Goal: Use online tool/utility: Utilize a website feature to perform a specific function

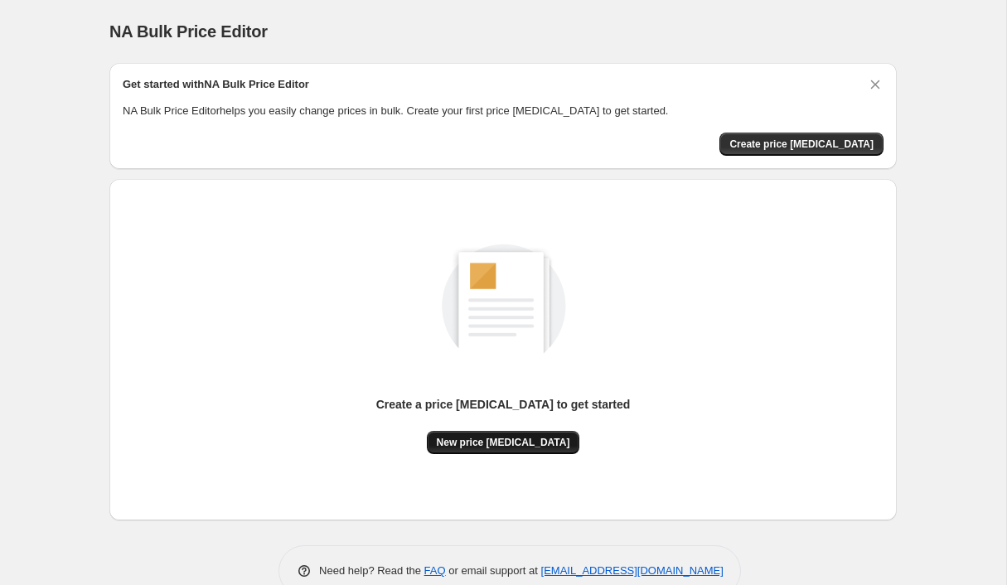
click at [499, 436] on span "New price [MEDICAL_DATA]" at bounding box center [503, 442] width 133 height 13
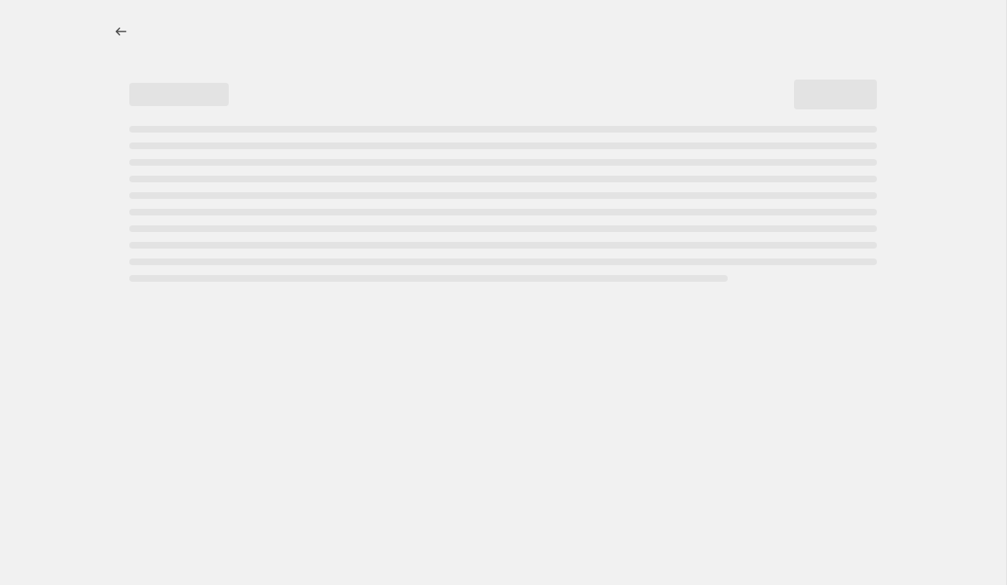
select select "percentage"
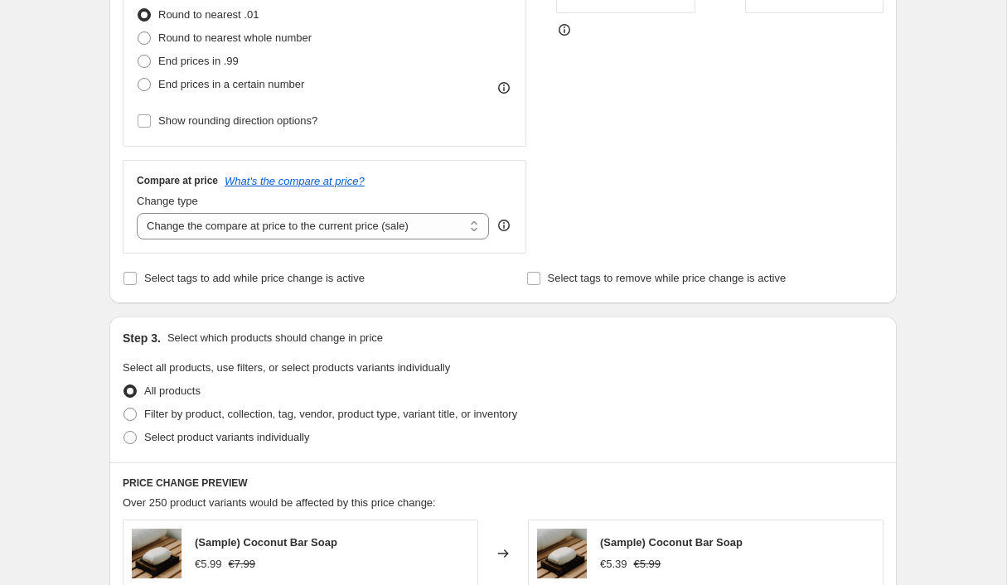
scroll to position [557, 0]
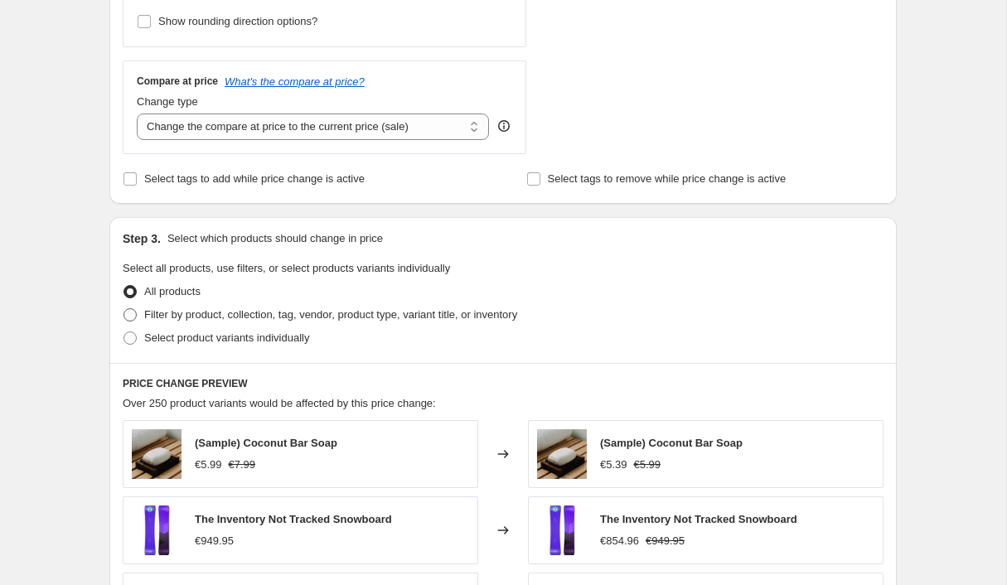
click at [137, 308] on span at bounding box center [129, 314] width 13 height 13
click at [124, 308] on input "Filter by product, collection, tag, vendor, product type, variant title, or inv…" at bounding box center [123, 308] width 1 height 1
radio input "true"
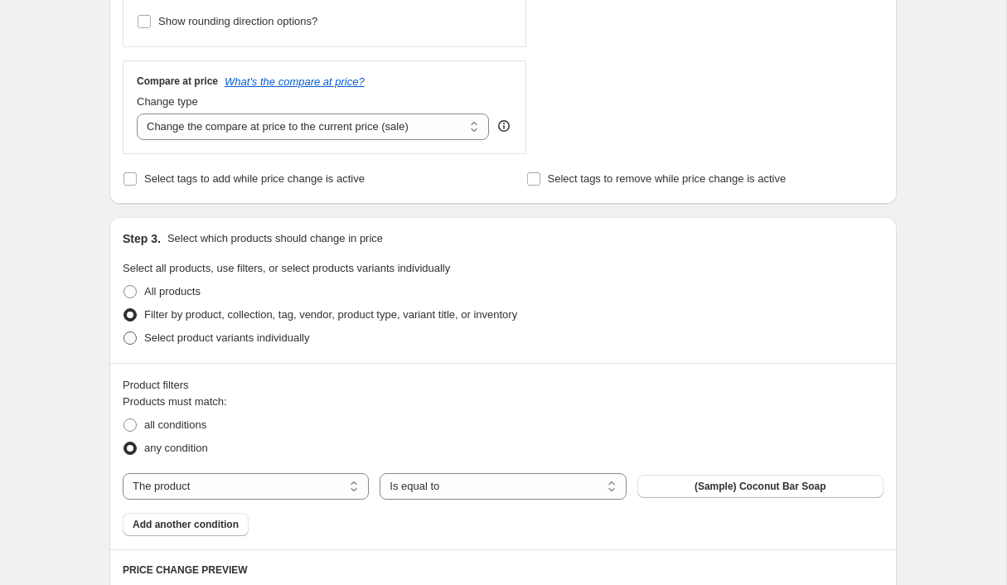
click at [137, 331] on span at bounding box center [129, 337] width 13 height 13
click at [124, 331] on input "Select product variants individually" at bounding box center [123, 331] width 1 height 1
radio input "true"
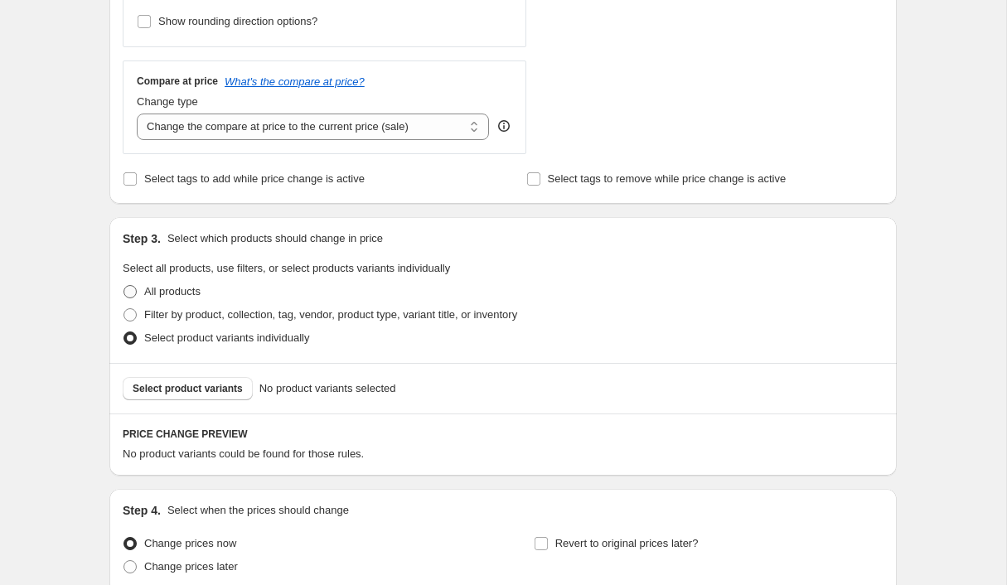
click at [137, 285] on span at bounding box center [129, 291] width 13 height 13
click at [124, 285] on input "All products" at bounding box center [123, 285] width 1 height 1
radio input "true"
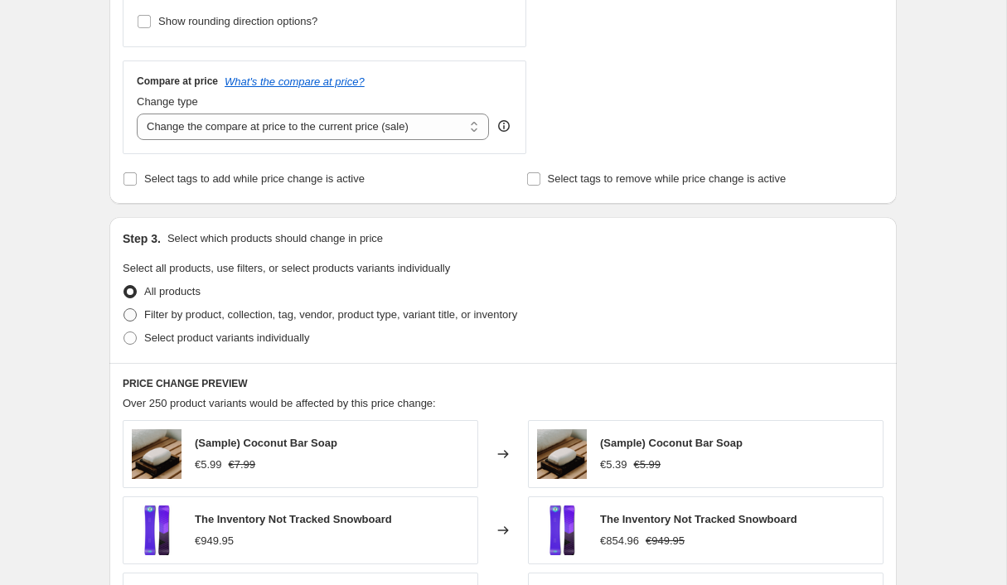
click at [138, 307] on span at bounding box center [130, 314] width 15 height 15
click at [124, 308] on input "Filter by product, collection, tag, vendor, product type, variant title, or inv…" at bounding box center [123, 308] width 1 height 1
radio input "true"
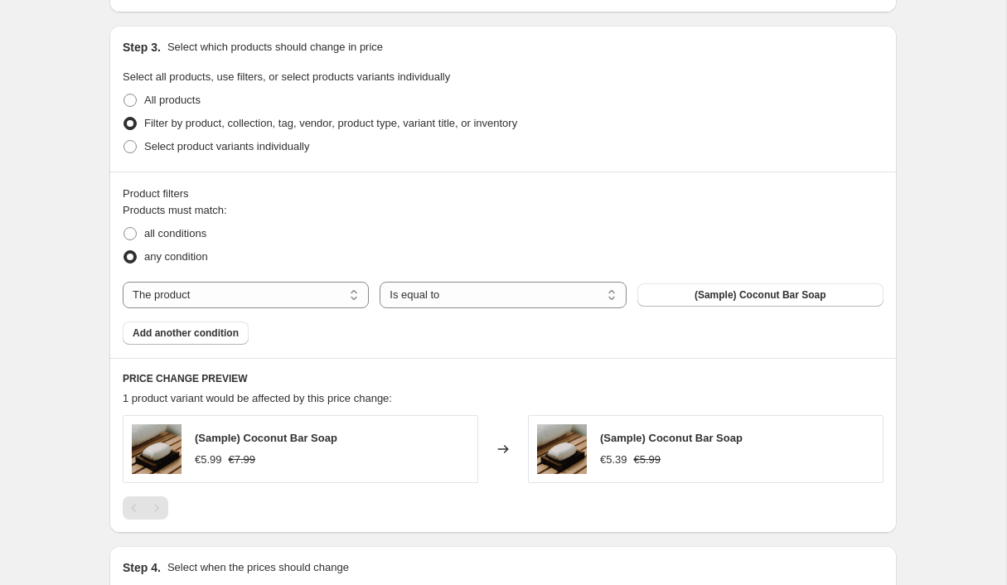
scroll to position [753, 0]
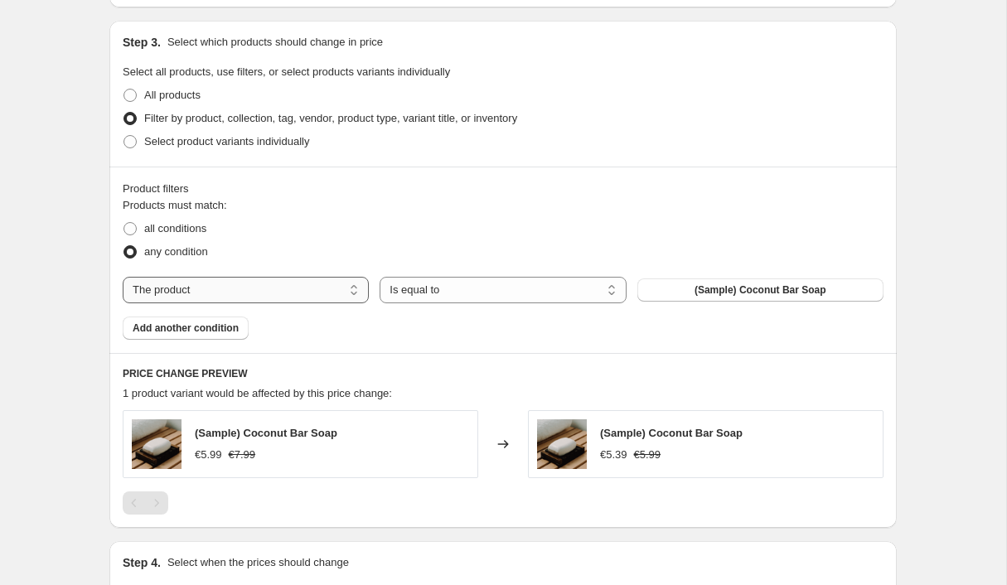
click at [360, 277] on select "The product The product's collection The product's tag The product's vendor The…" at bounding box center [246, 290] width 246 height 27
click at [118, 231] on div "Create new price [MEDICAL_DATA]. This page is ready Create new price [MEDICAL_D…" at bounding box center [502, 16] width 827 height 1538
click at [339, 277] on select "The product The product's collection The product's tag The product's vendor The…" at bounding box center [246, 290] width 246 height 27
select select "collection"
click at [711, 278] on button "Home page" at bounding box center [760, 289] width 246 height 23
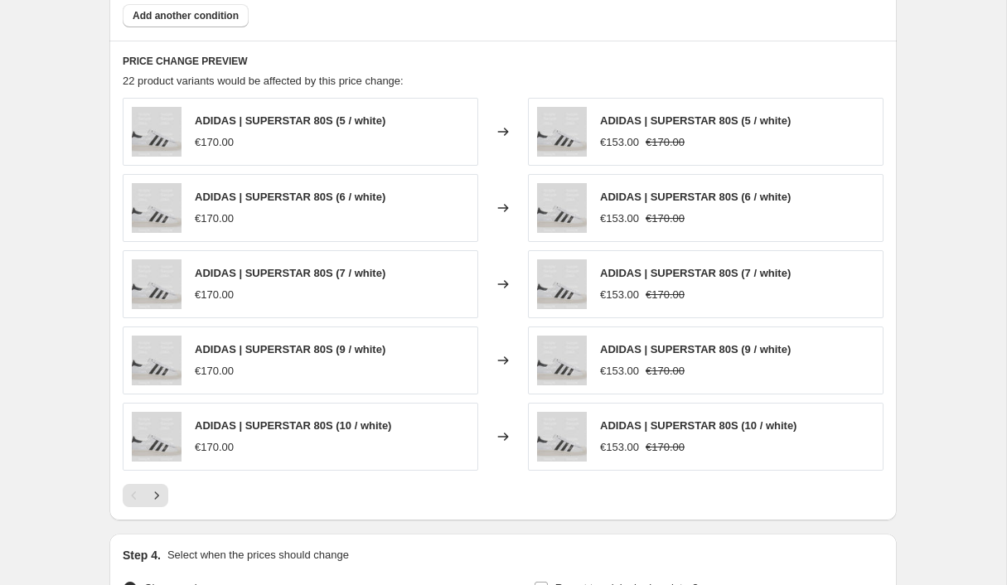
scroll to position [1079, 0]
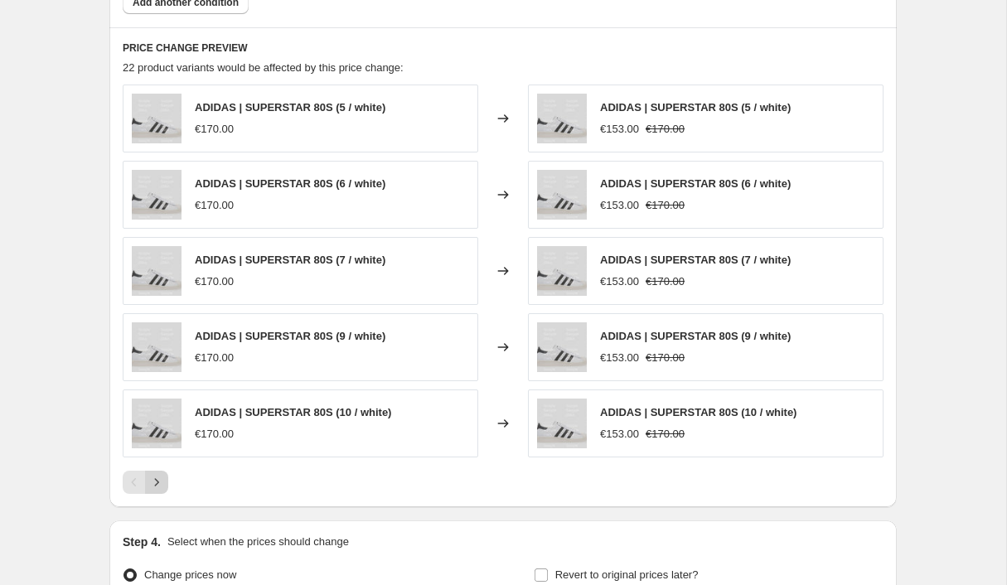
click at [165, 474] on icon "Next" at bounding box center [156, 482] width 17 height 17
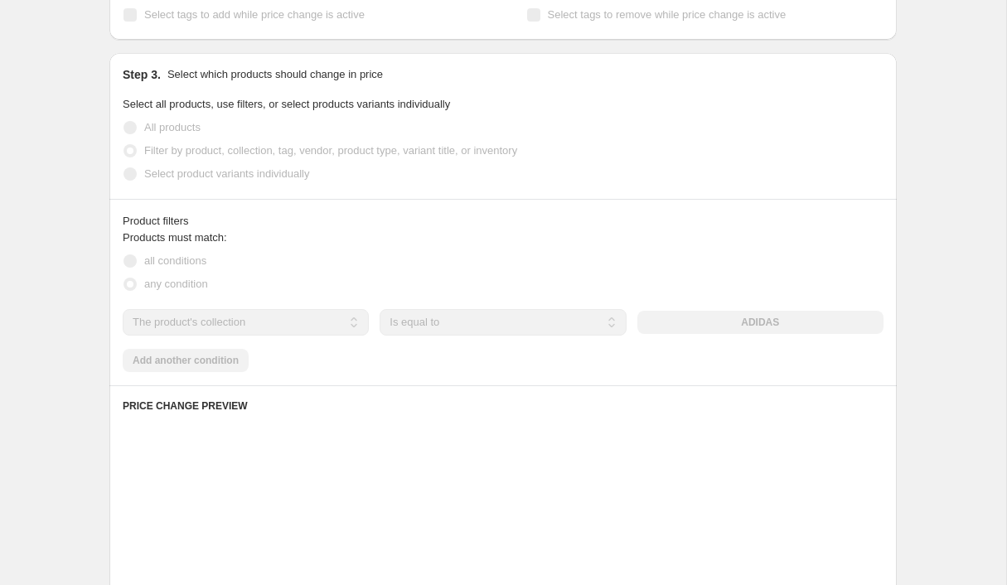
scroll to position [794, 0]
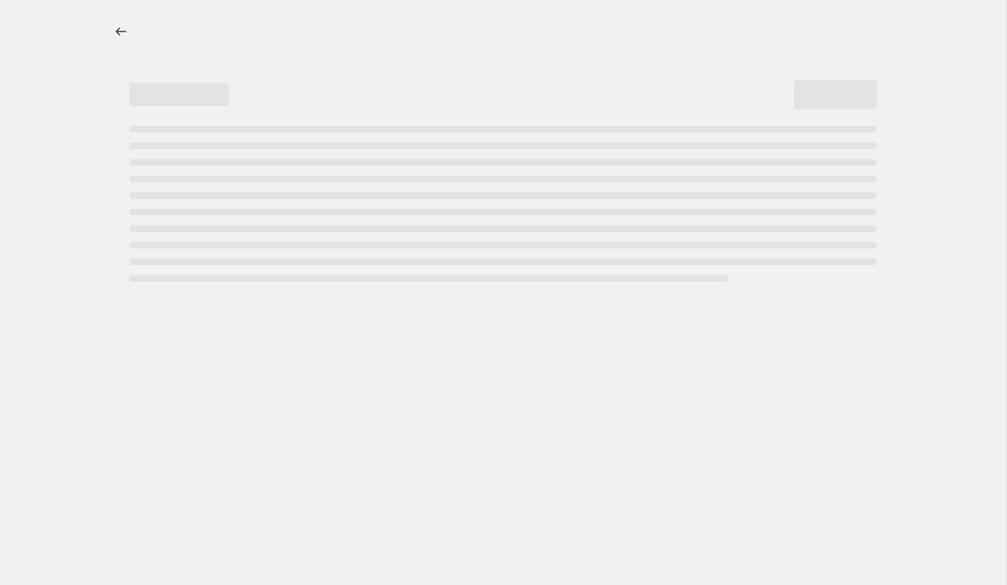
select select "percentage"
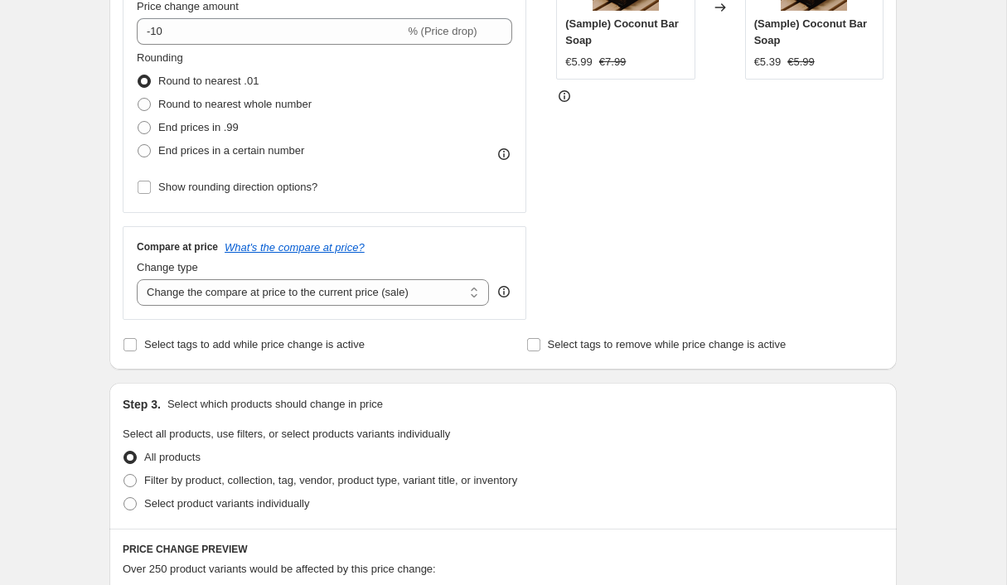
scroll to position [528, 0]
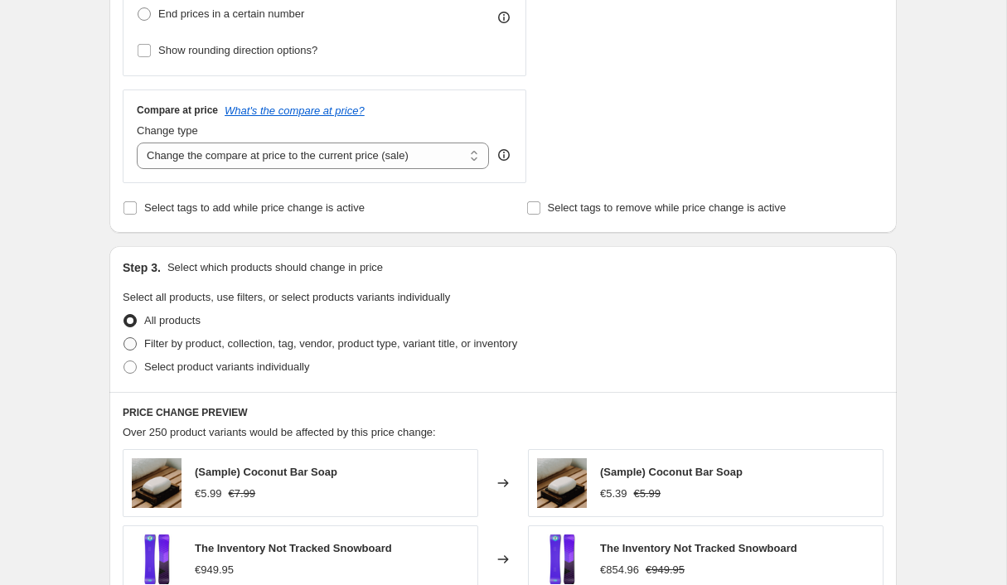
click at [137, 337] on span at bounding box center [129, 343] width 13 height 13
click at [124, 337] on input "Filter by product, collection, tag, vendor, product type, variant title, or inv…" at bounding box center [123, 337] width 1 height 1
radio input "true"
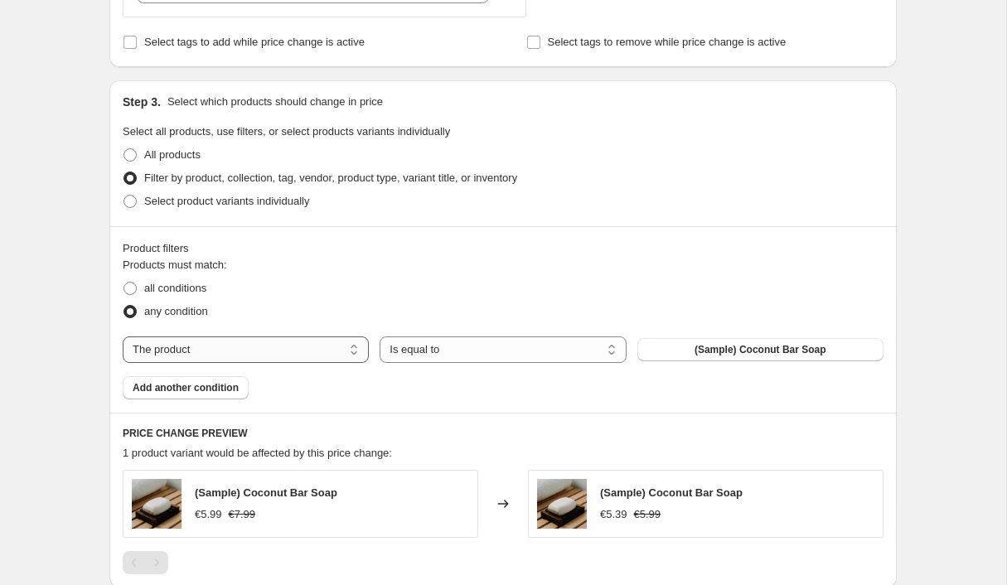
scroll to position [694, 0]
click at [345, 336] on select "The product The product's collection The product's tag The product's vendor The…" at bounding box center [246, 349] width 246 height 27
click at [147, 336] on select "The product The product's collection The product's tag The product's vendor The…" at bounding box center [246, 349] width 246 height 27
click at [88, 278] on div "Create new price change job. This page is ready Create new price change job Dra…" at bounding box center [503, 75] width 1006 height 1538
click at [542, 336] on select "Is equal to Is not equal to" at bounding box center [502, 349] width 246 height 27
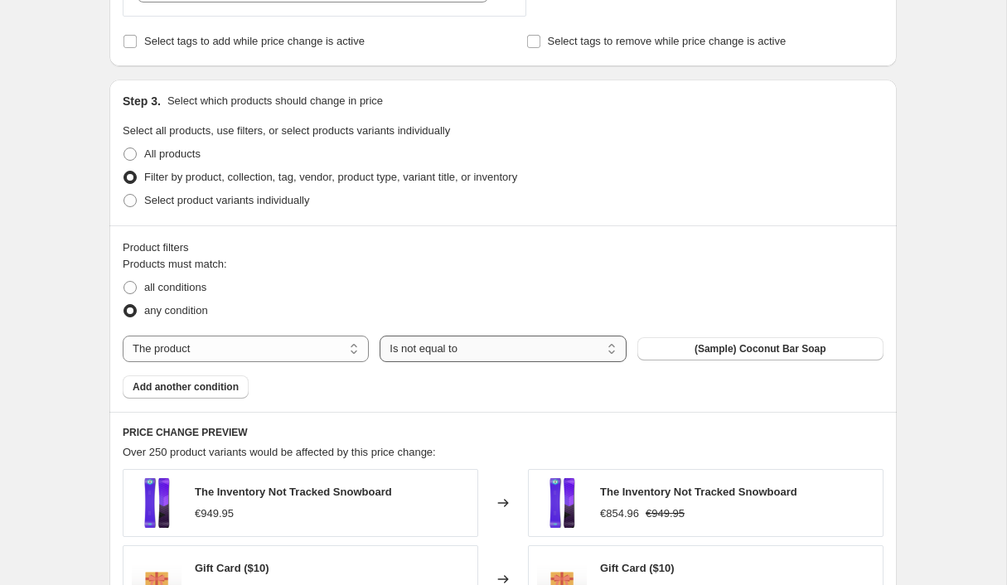
click at [539, 336] on select "Is equal to Is not equal to" at bounding box center [502, 349] width 246 height 27
select select "equal"
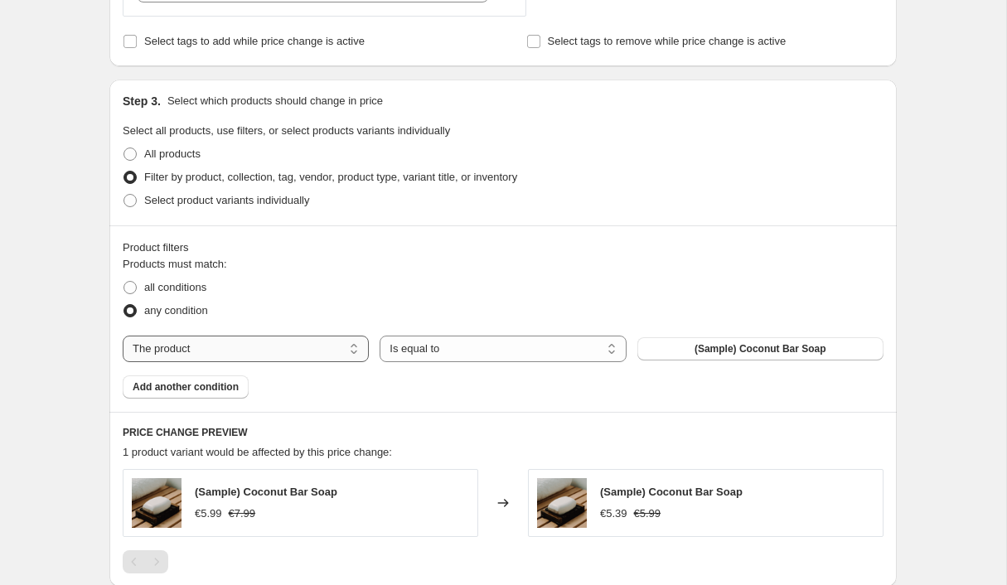
click at [260, 336] on select "The product The product's collection The product's tag The product's vendor The…" at bounding box center [246, 349] width 246 height 27
select select "collection"
click at [109, 295] on div "Create new price change job. This page is ready Create new price change job Dra…" at bounding box center [503, 75] width 1006 height 1538
click at [548, 336] on select "Is equal to Is not equal to" at bounding box center [502, 349] width 246 height 27
click at [329, 336] on select "The product The product's collection The product's tag The product's vendor The…" at bounding box center [246, 349] width 246 height 27
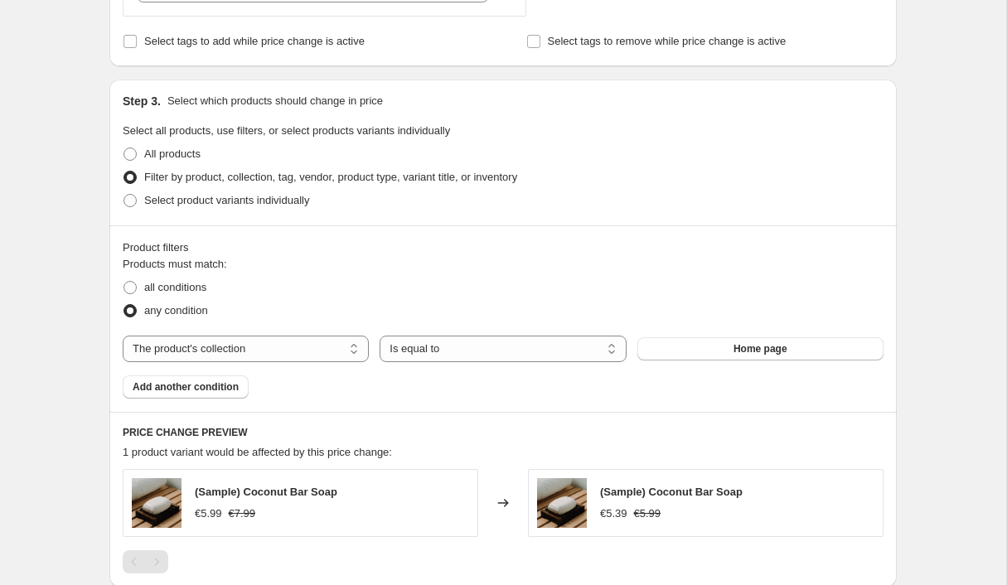
click at [89, 311] on div "Create new price change job. This page is ready Create new price change job Dra…" at bounding box center [503, 75] width 1006 height 1538
